Goal: Task Accomplishment & Management: Manage account settings

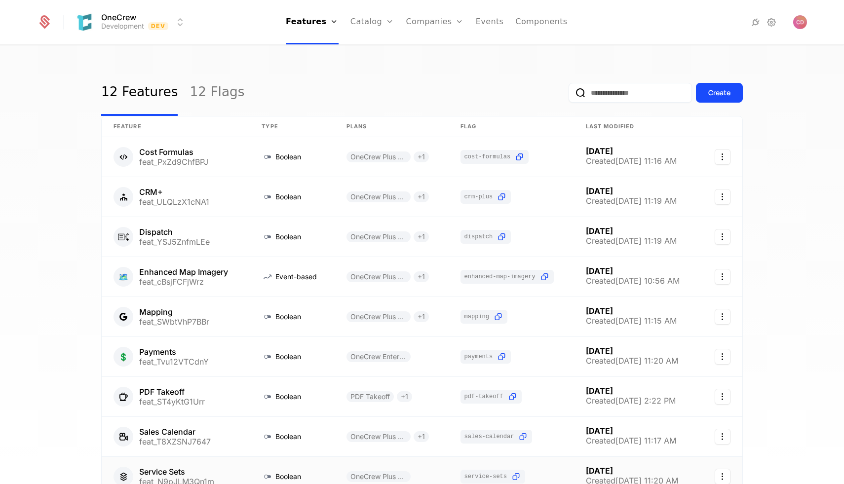
scroll to position [136, 0]
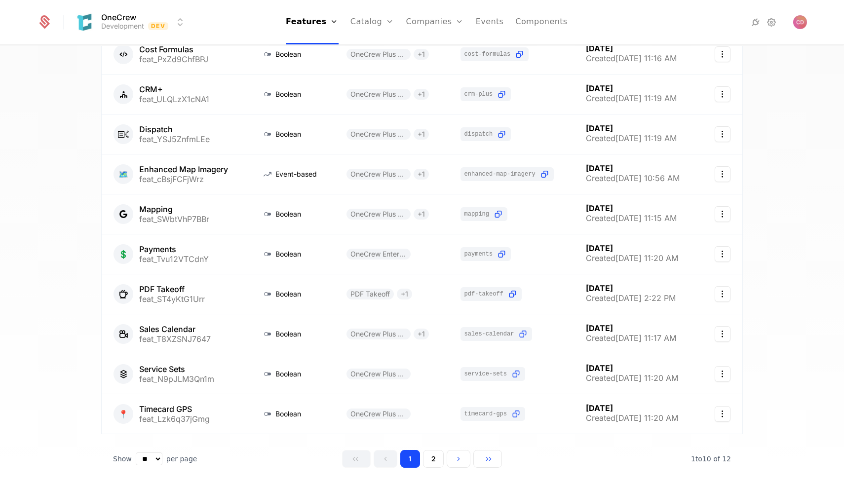
click at [64, 212] on div "12 Features 12 Flags Create Feature Type Plans Flag Last Modified Cost Formulas…" at bounding box center [422, 268] width 844 height 444
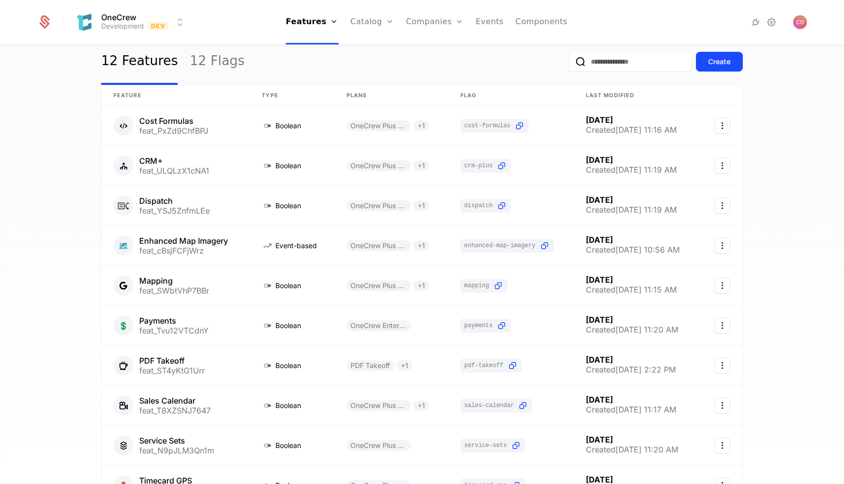
scroll to position [0, 0]
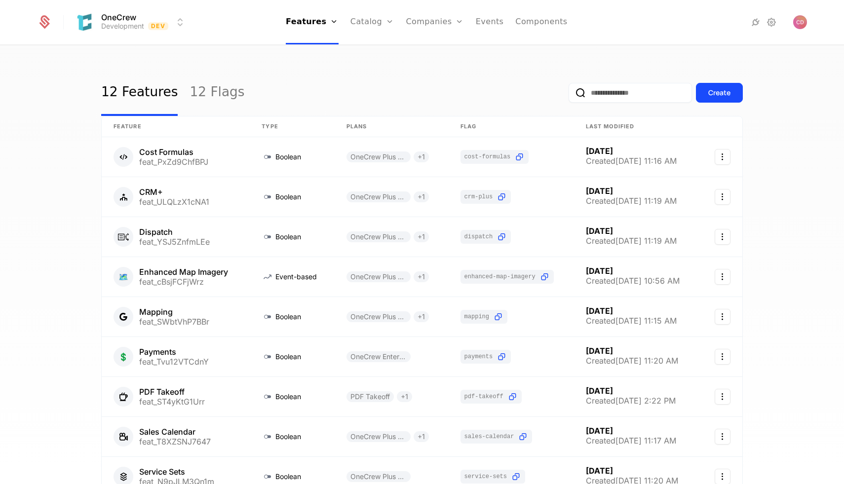
click at [374, 48] on link "Plans" at bounding box center [387, 48] width 51 height 8
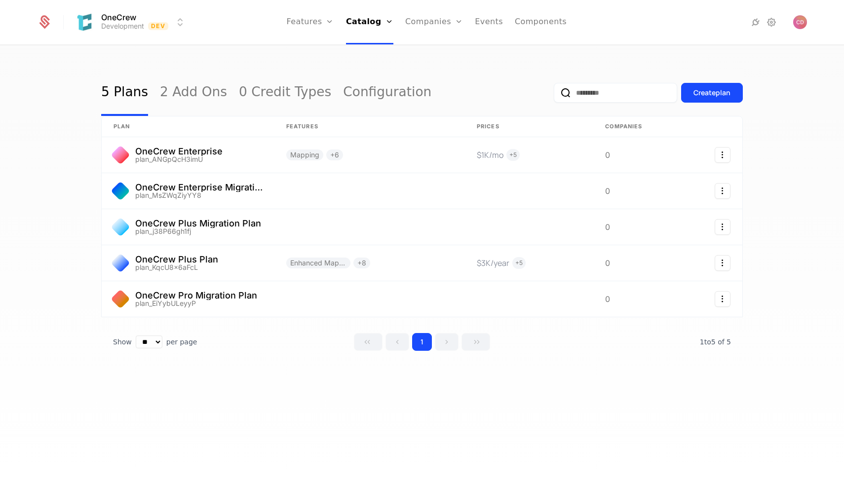
click at [177, 82] on link "2 Add Ons" at bounding box center [193, 93] width 67 height 46
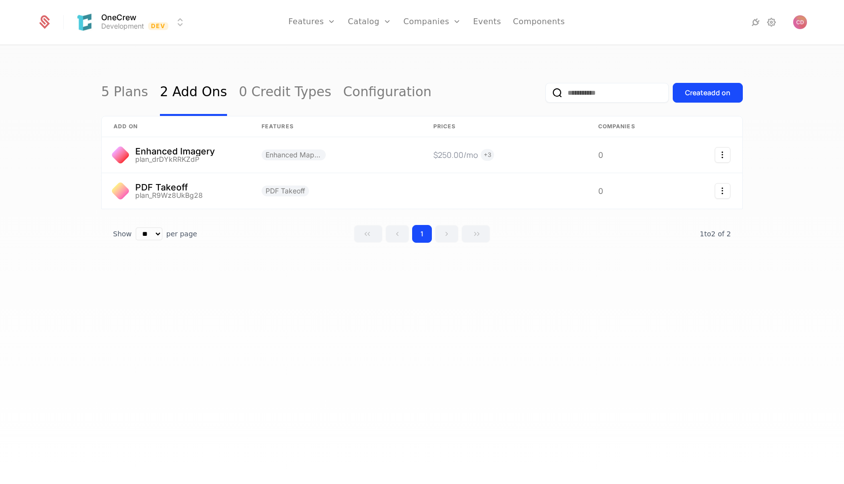
click at [695, 92] on div "Create add on" at bounding box center [707, 93] width 45 height 10
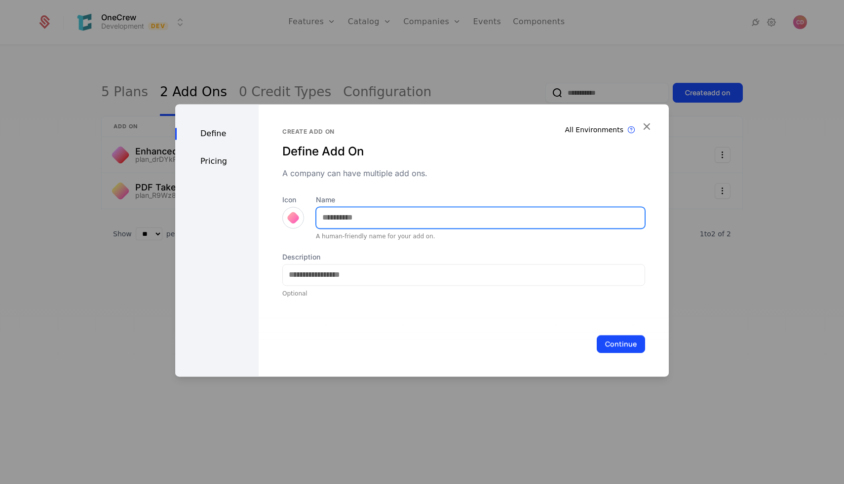
click at [360, 219] on input "Name" at bounding box center [481, 217] width 328 height 21
type input "**********"
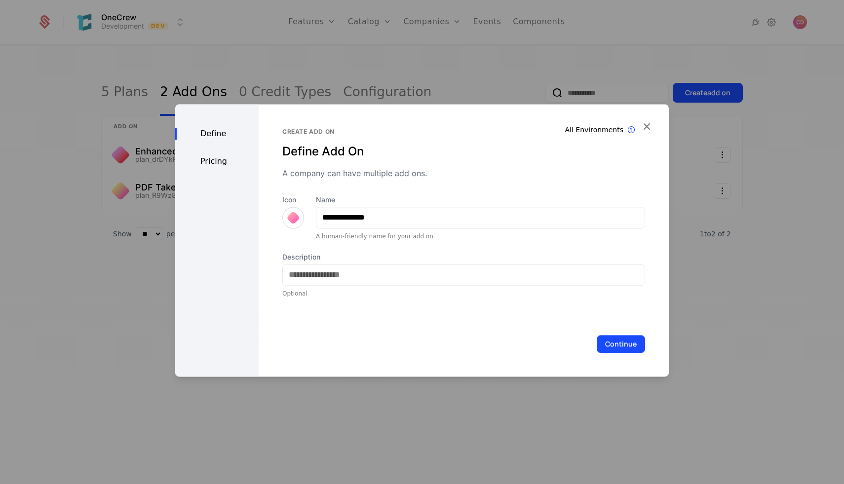
click at [222, 161] on div "Pricing" at bounding box center [216, 162] width 83 height 12
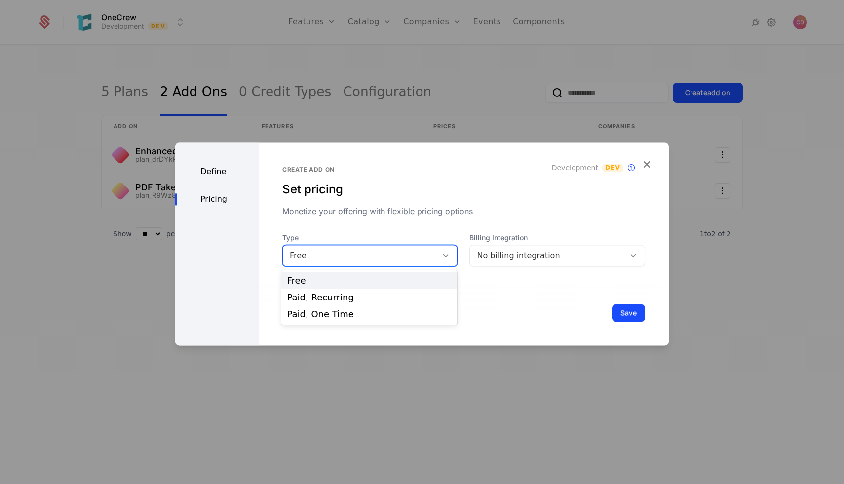
click at [424, 251] on div "Free" at bounding box center [360, 256] width 141 height 12
click at [377, 299] on div "Paid, Recurring" at bounding box center [369, 297] width 164 height 9
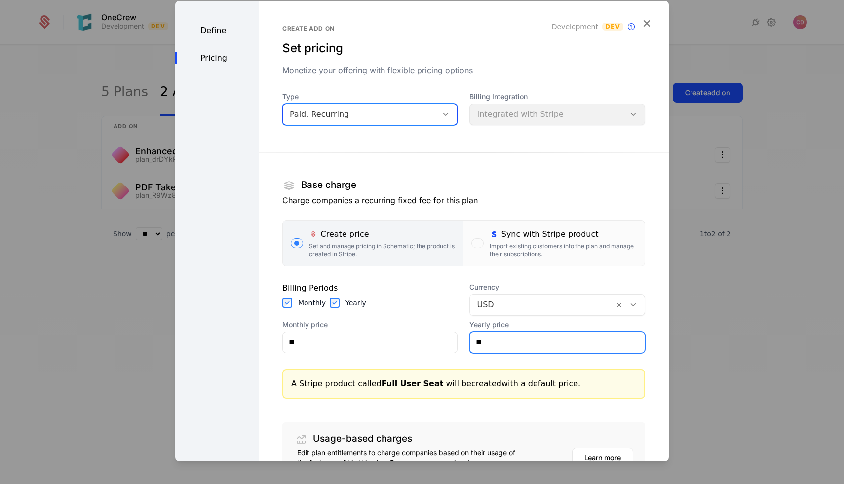
click at [491, 344] on input "**" at bounding box center [557, 342] width 175 height 21
type input "******"
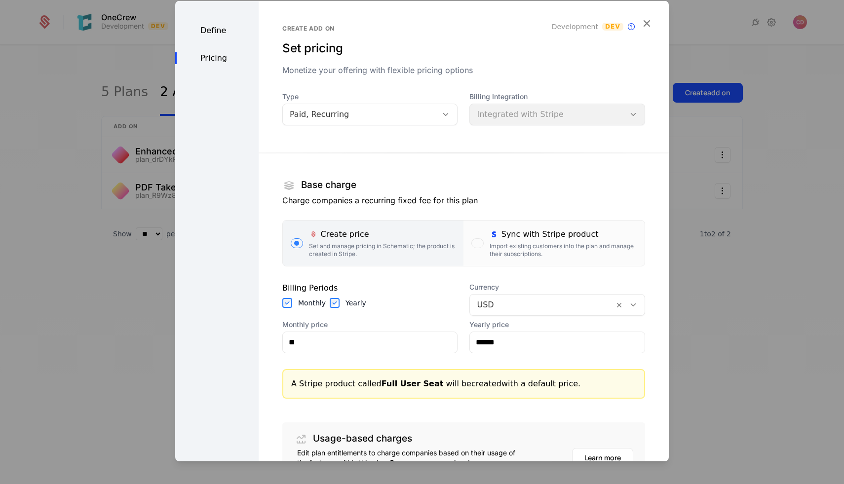
click at [543, 199] on p "Charge companies a recurring fixed fee for this plan" at bounding box center [463, 200] width 363 height 12
click at [309, 336] on input "**" at bounding box center [370, 342] width 175 height 21
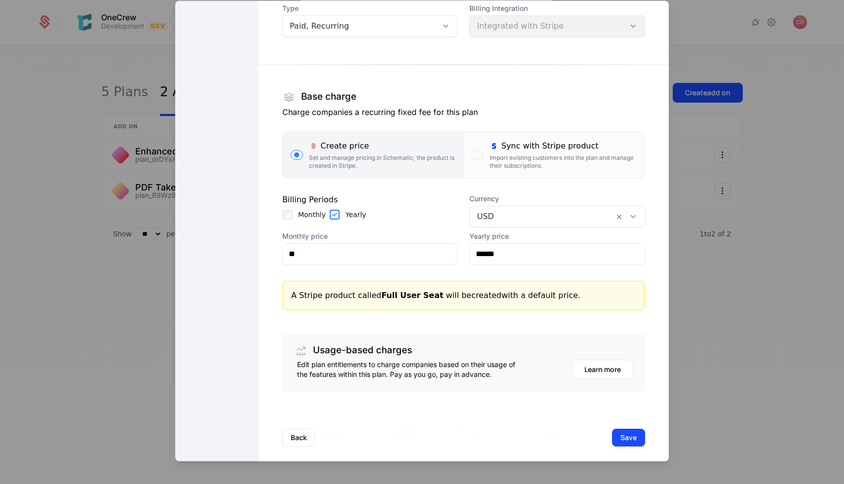
scroll to position [97, 0]
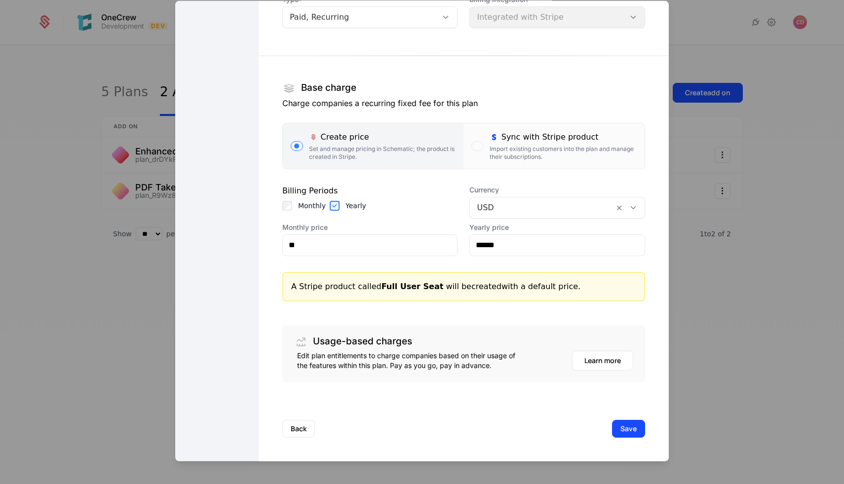
drag, startPoint x: 417, startPoint y: 289, endPoint x: 519, endPoint y: 293, distance: 101.8
click at [519, 293] on div "A Stripe product called Full User Seat will be created with a default price." at bounding box center [463, 287] width 363 height 30
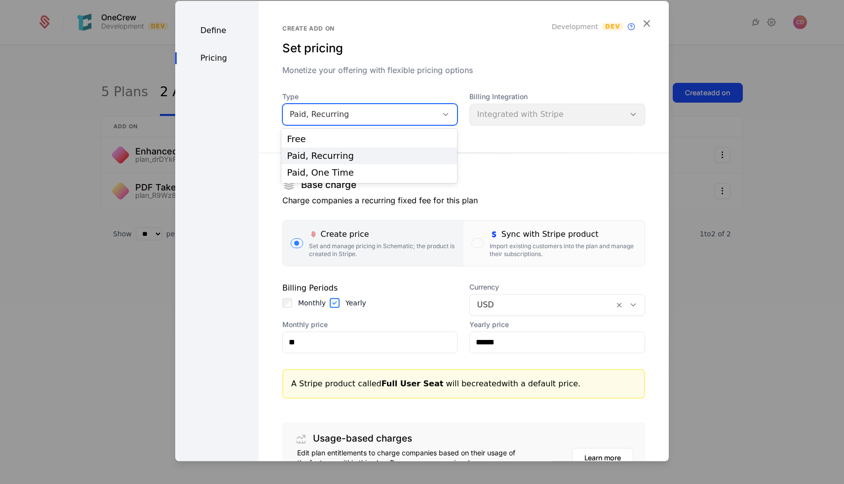
click at [356, 111] on div "Paid, Recurring" at bounding box center [360, 114] width 141 height 12
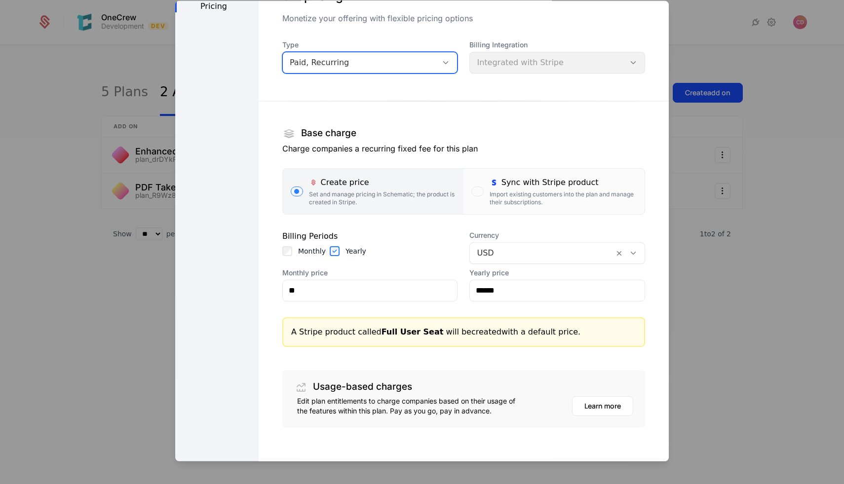
scroll to position [97, 0]
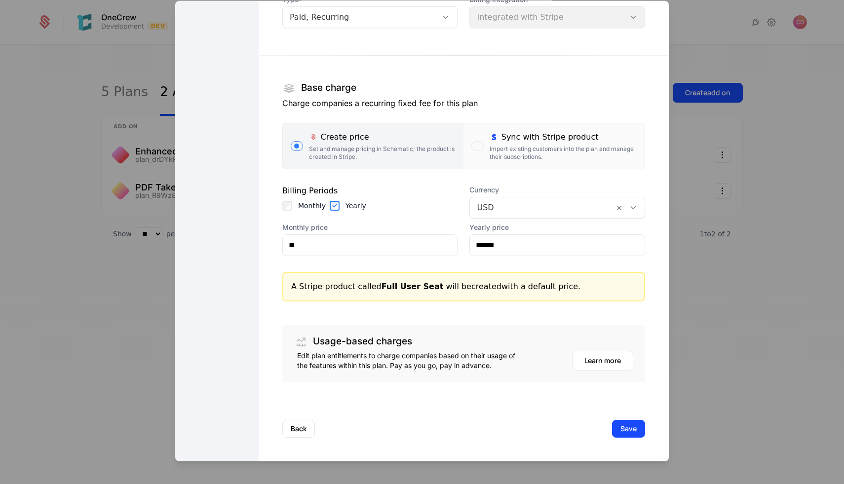
click at [630, 433] on button "Save" at bounding box center [628, 429] width 33 height 18
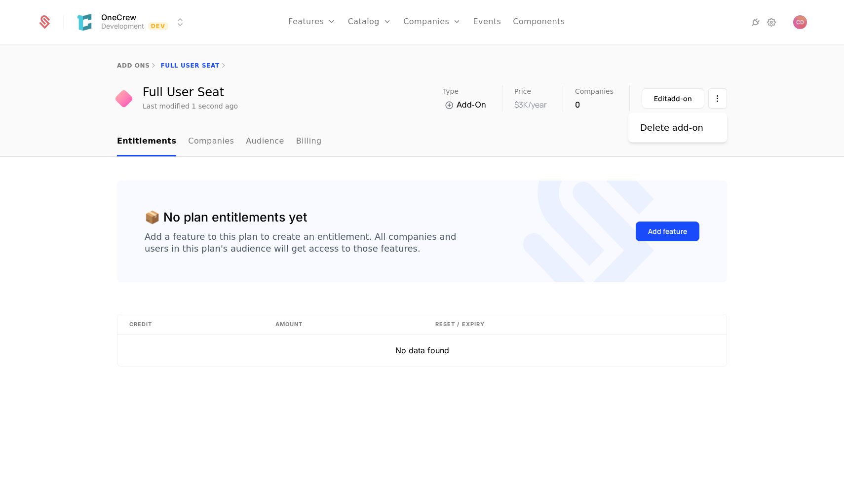
click at [715, 94] on html "OneCrew Development Dev Features Features Flags Catalog Plans Add Ons Credits C…" at bounding box center [422, 242] width 844 height 484
click at [774, 137] on html "OneCrew Development Dev Features Features Flags Catalog Plans Add Ons Credits C…" at bounding box center [422, 242] width 844 height 484
